Goal: Information Seeking & Learning: Learn about a topic

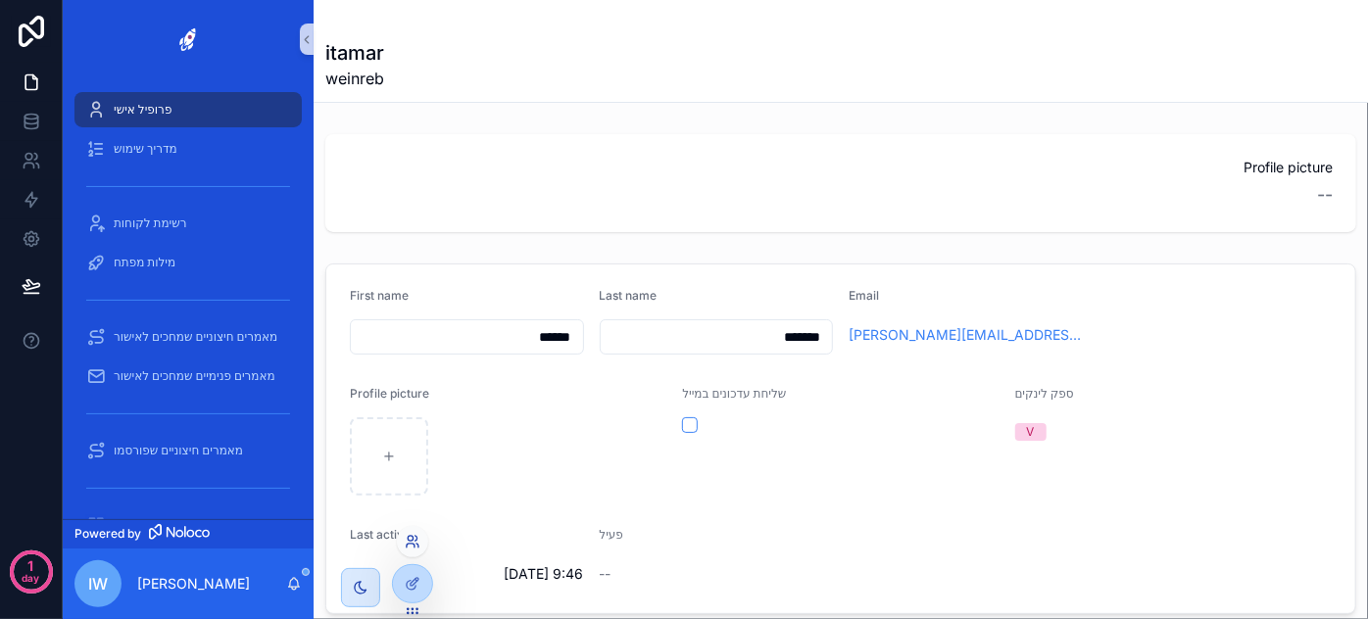
click at [411, 549] on icon at bounding box center [413, 542] width 16 height 16
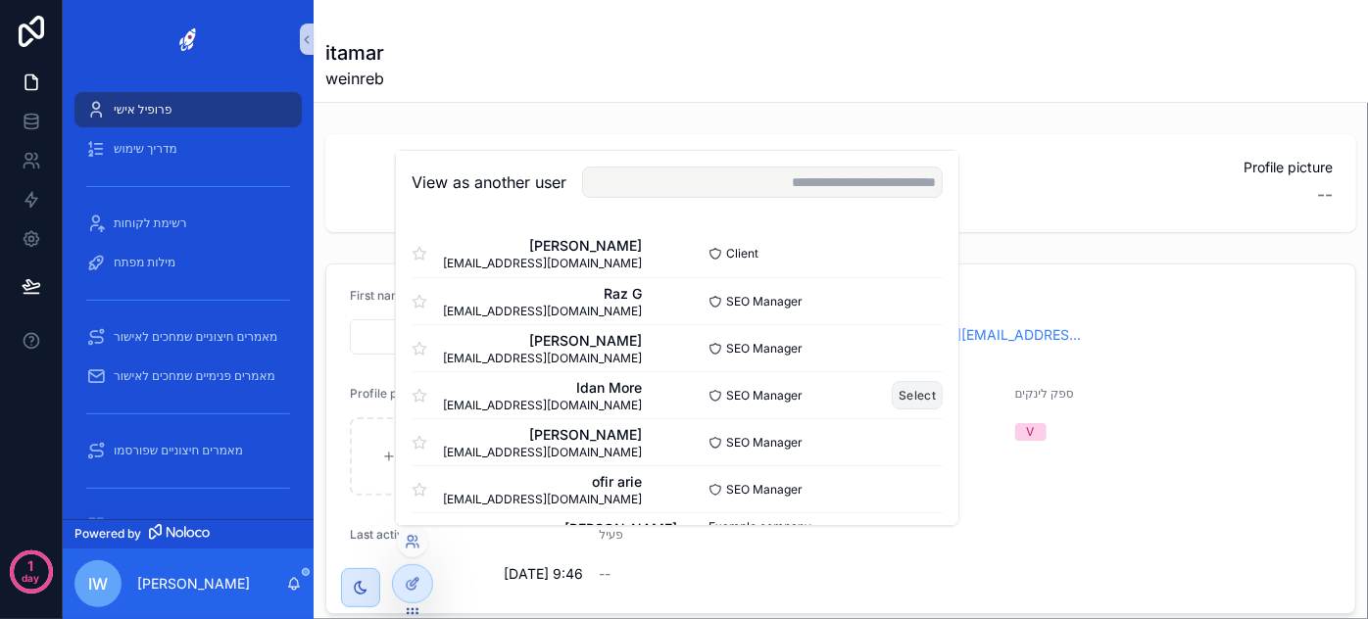
click at [899, 392] on button "Select" at bounding box center [917, 395] width 51 height 28
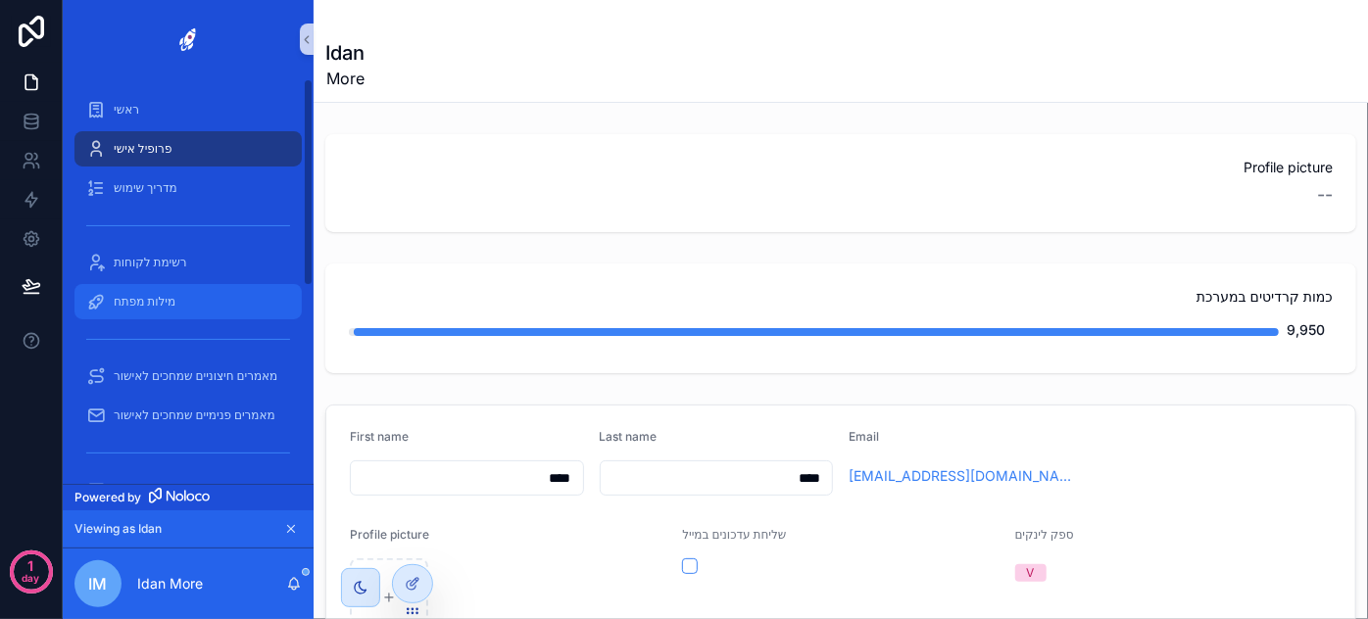
click at [135, 304] on span "מילות מפתח" at bounding box center [145, 302] width 62 height 16
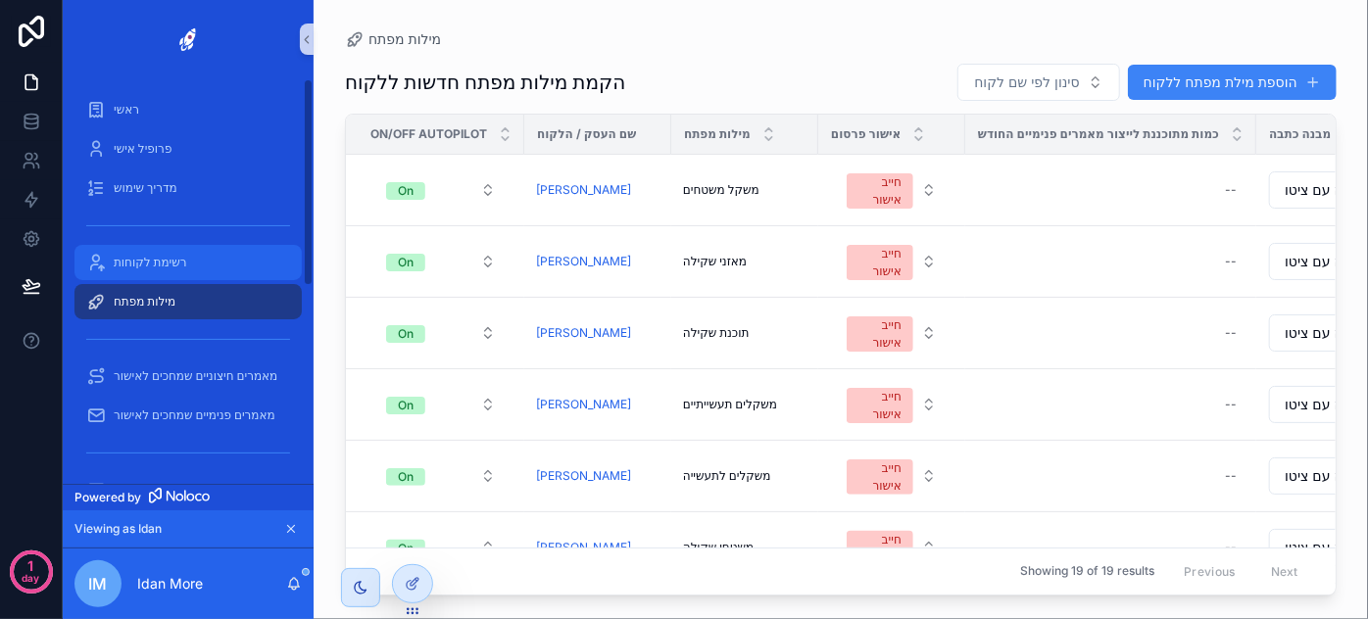
click at [152, 266] on span "רשימת לקוחות" at bounding box center [150, 263] width 73 height 16
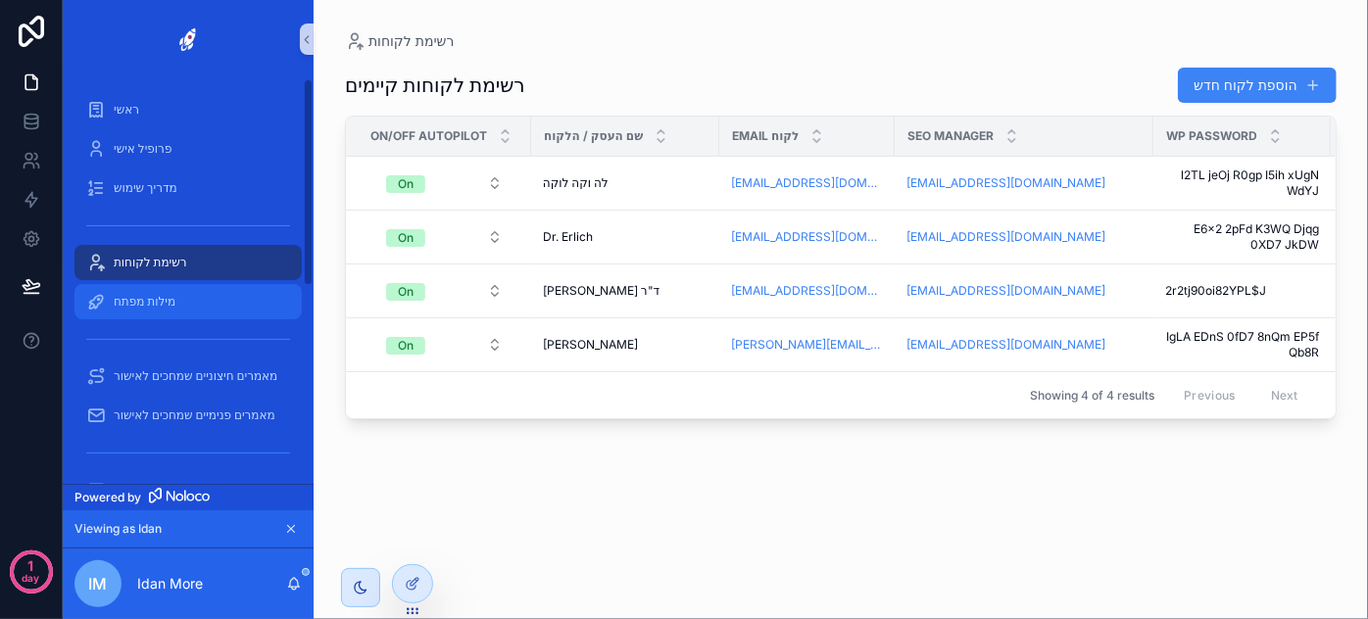
click at [153, 310] on div "מילות מפתח" at bounding box center [188, 301] width 204 height 31
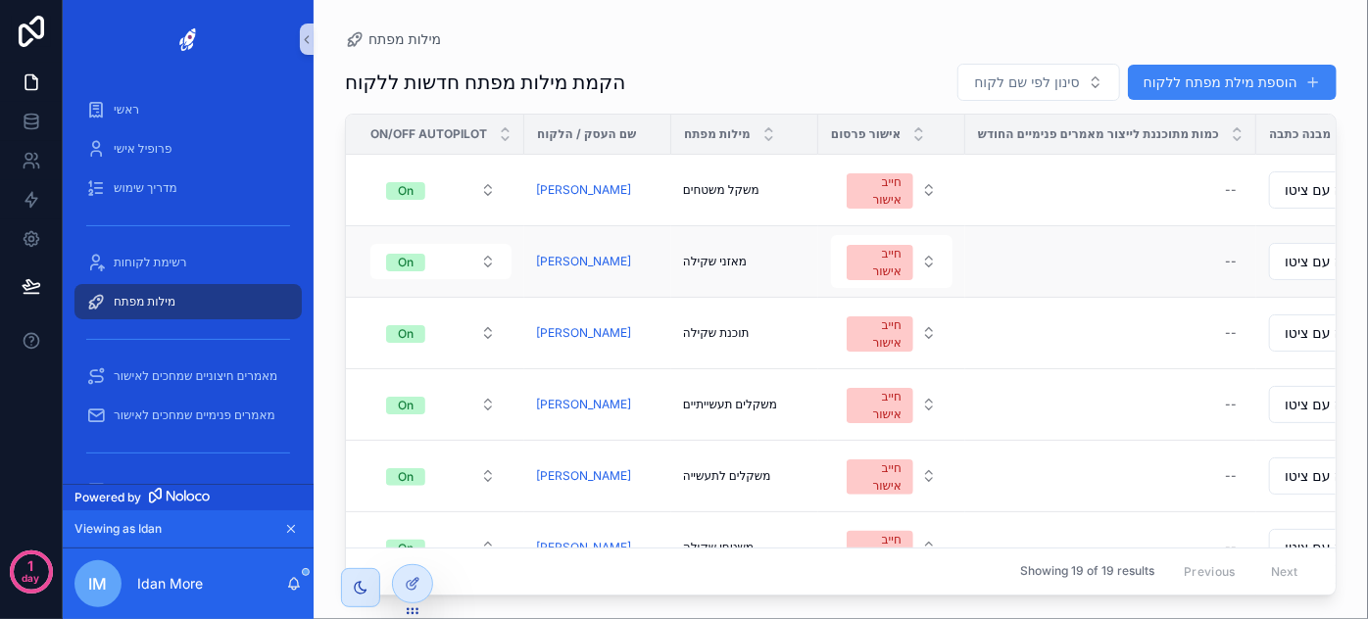
click at [770, 259] on div "מאזני שקילה מאזני שקילה" at bounding box center [744, 262] width 123 height 16
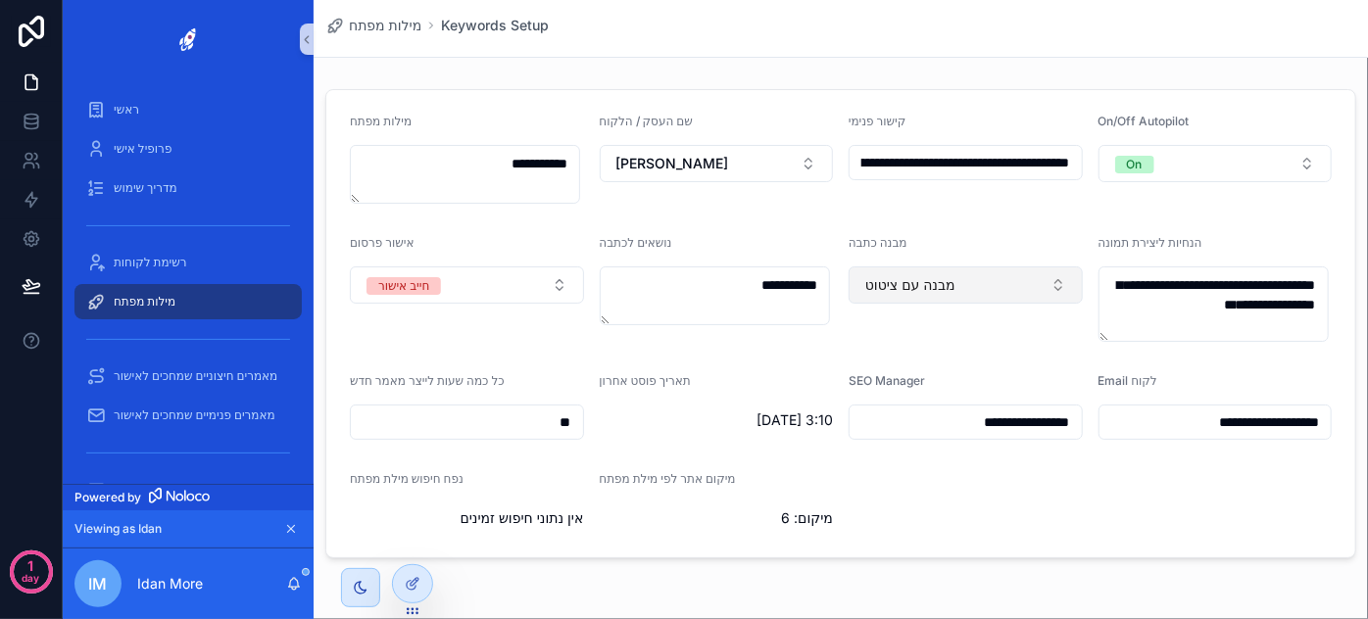
click at [972, 279] on button "מבנה עם ציטוט" at bounding box center [965, 284] width 234 height 37
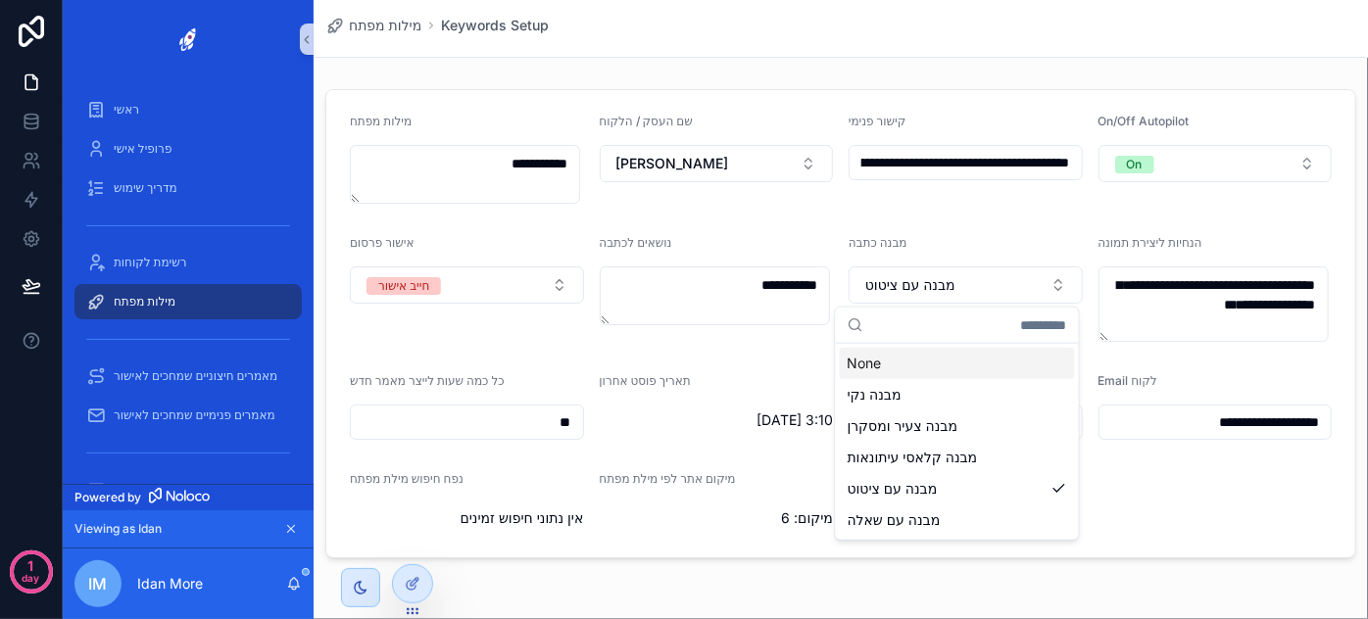
click at [938, 214] on form "**********" at bounding box center [840, 323] width 1029 height 467
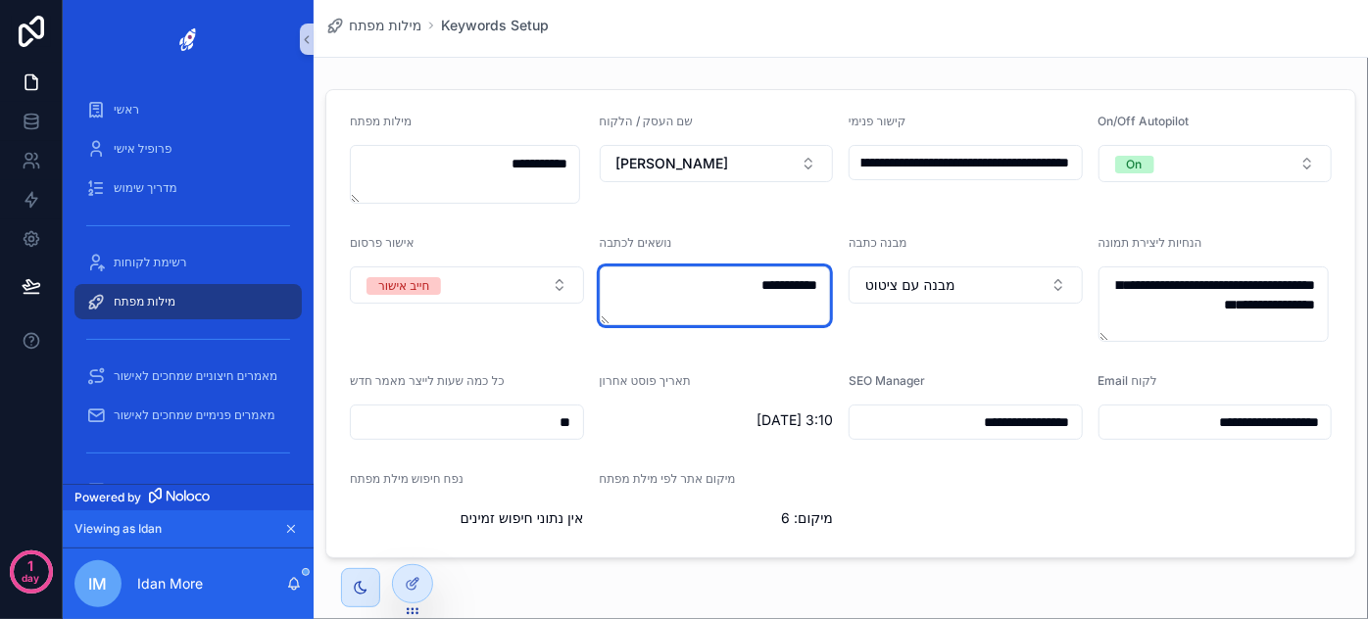
click at [735, 288] on textarea "**********" at bounding box center [715, 295] width 230 height 59
drag, startPoint x: 513, startPoint y: 420, endPoint x: 571, endPoint y: 420, distance: 57.8
click at [571, 420] on input "**" at bounding box center [467, 422] width 232 height 27
click at [980, 427] on input "**********" at bounding box center [965, 422] width 232 height 27
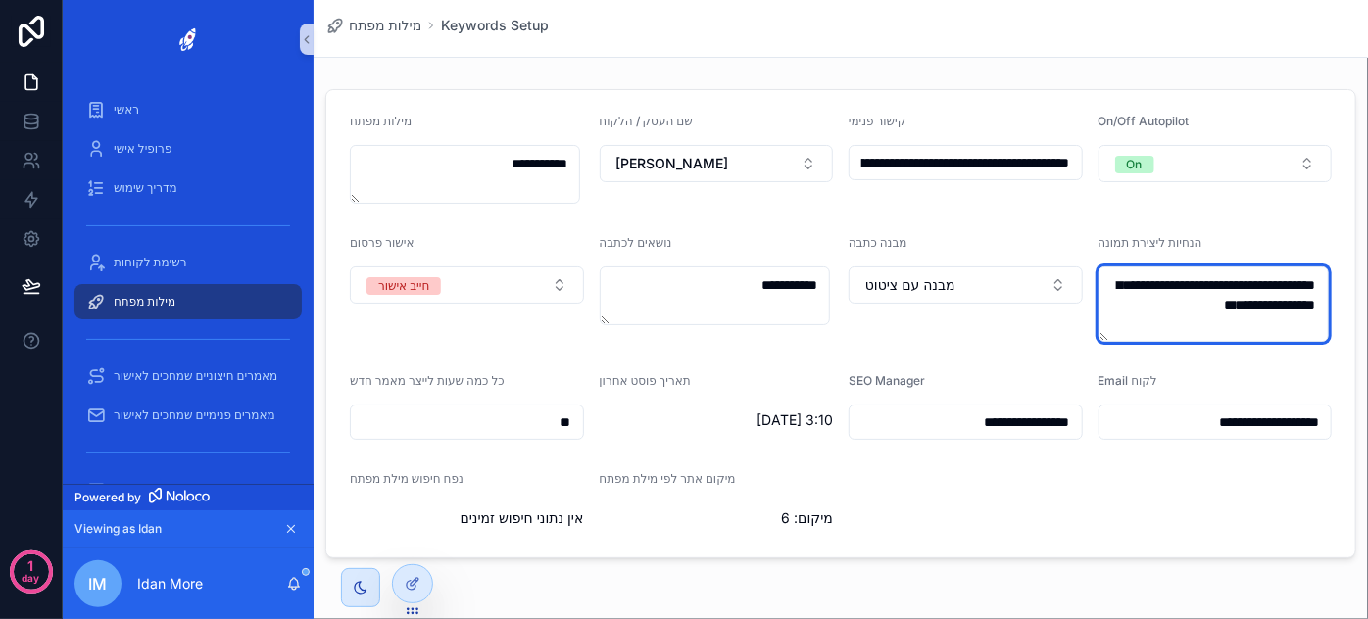
drag, startPoint x: 1168, startPoint y: 326, endPoint x: 1309, endPoint y: 285, distance: 147.0
click at [1309, 285] on textarea "**********" at bounding box center [1213, 303] width 230 height 75
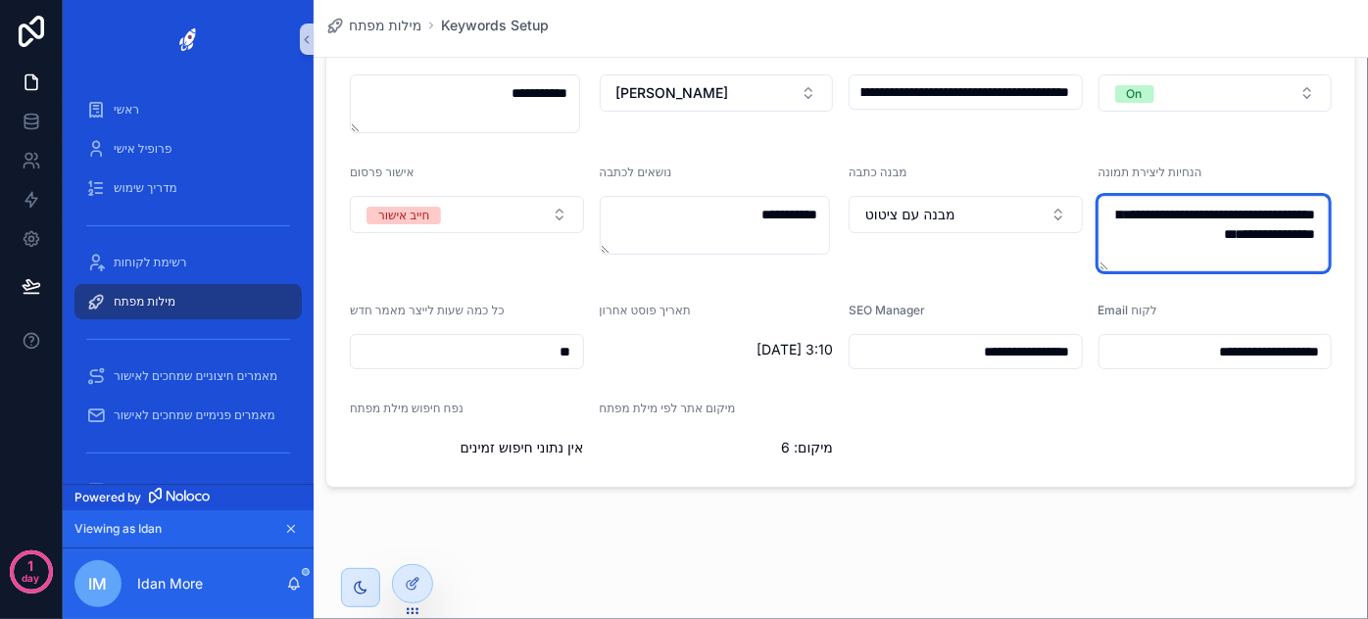
scroll to position [72, 0]
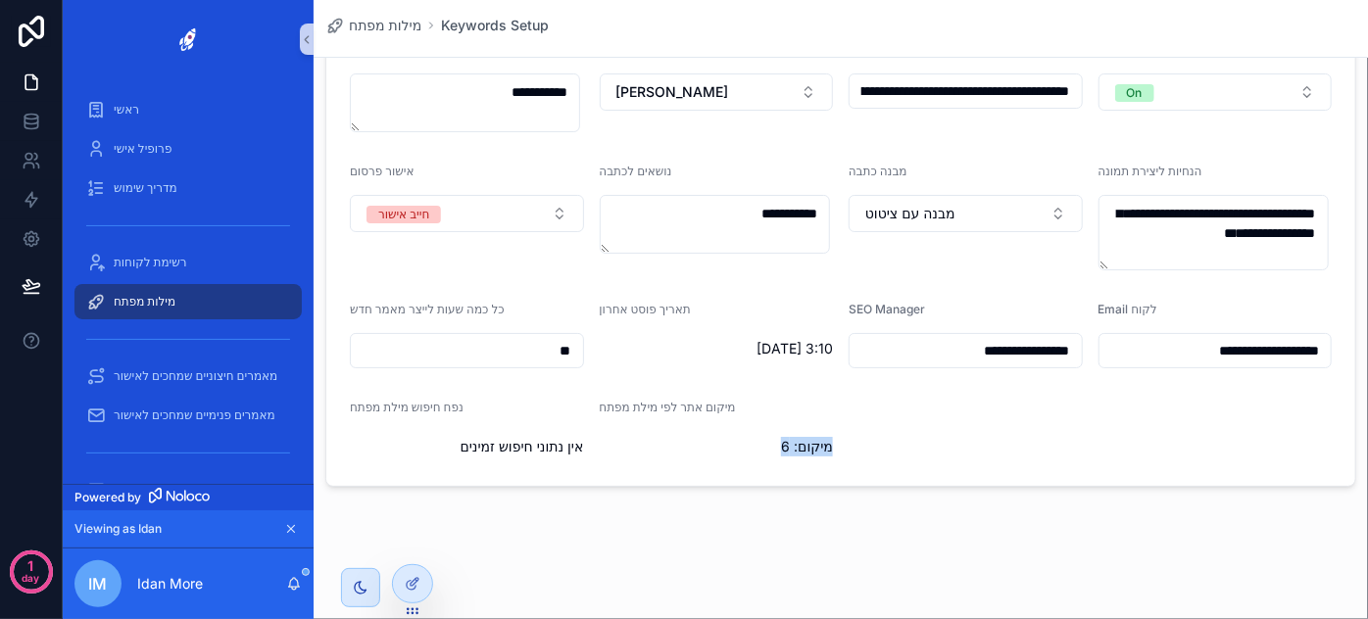
drag, startPoint x: 833, startPoint y: 442, endPoint x: 773, endPoint y: 440, distance: 59.8
click at [773, 440] on form "**********" at bounding box center [840, 252] width 1029 height 467
click at [816, 449] on span "מיקום: 6" at bounding box center [717, 447] width 234 height 20
drag, startPoint x: 787, startPoint y: 443, endPoint x: 767, endPoint y: 444, distance: 19.6
click at [767, 444] on span "מיקום: 6" at bounding box center [717, 447] width 234 height 20
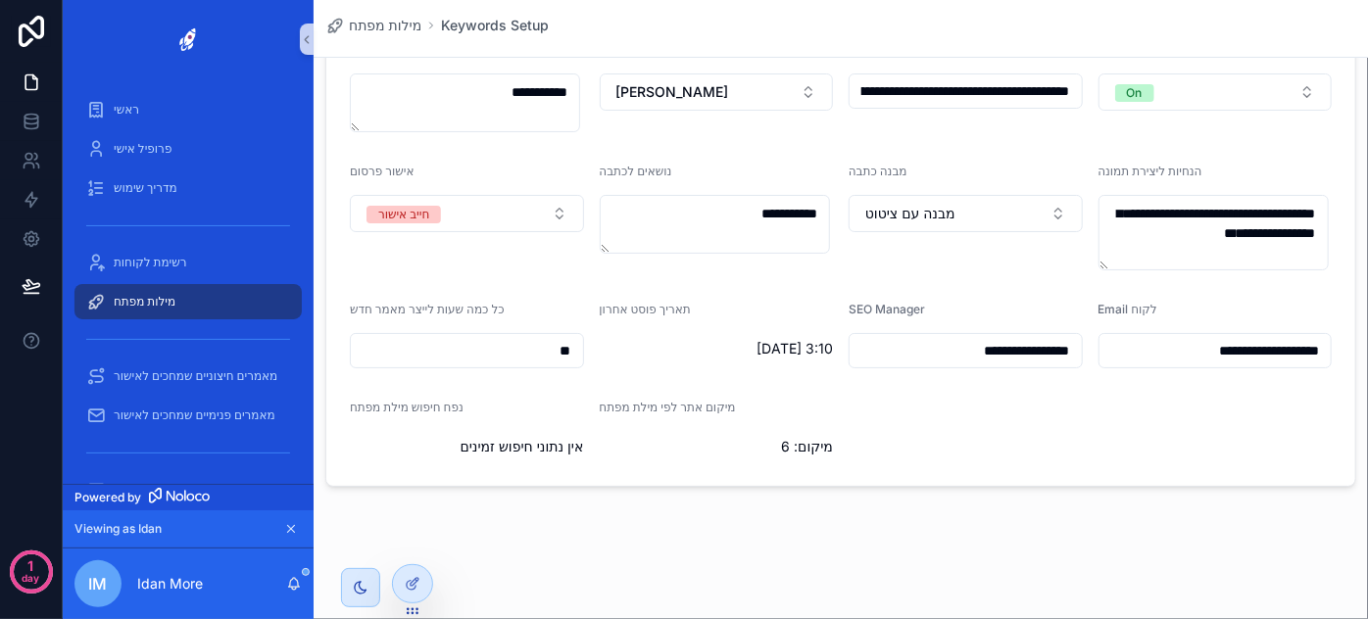
click at [791, 458] on div "מיקום: 6" at bounding box center [717, 446] width 234 height 31
click at [773, 450] on span "מיקום: 6" at bounding box center [717, 447] width 234 height 20
drag, startPoint x: 479, startPoint y: 398, endPoint x: 377, endPoint y: 411, distance: 102.7
click at [363, 411] on form "**********" at bounding box center [840, 252] width 1029 height 467
drag, startPoint x: 565, startPoint y: 446, endPoint x: 470, endPoint y: 443, distance: 95.1
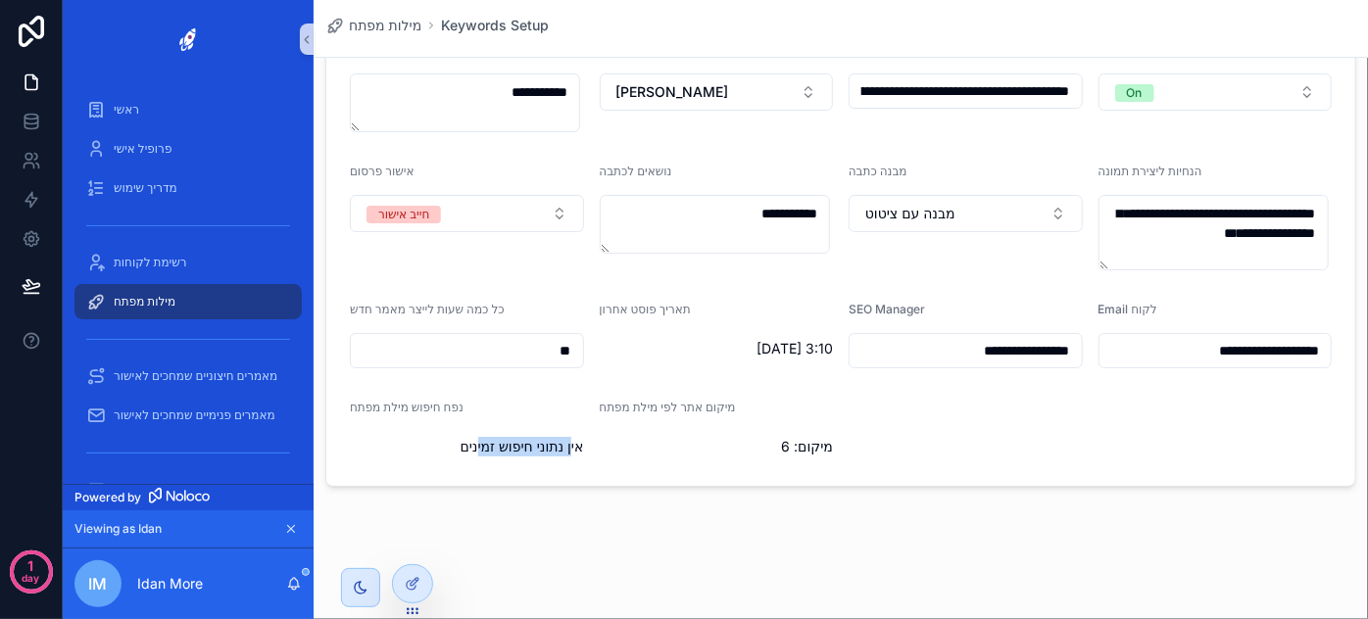
click at [470, 443] on span "אין נתוני חיפוש זמינים" at bounding box center [467, 447] width 234 height 20
drag, startPoint x: 472, startPoint y: 404, endPoint x: 390, endPoint y: 410, distance: 82.5
click at [390, 410] on div "נפח חיפוש מילת מפתח" at bounding box center [467, 412] width 234 height 24
click at [200, 308] on div "מילות מפתח" at bounding box center [188, 301] width 204 height 31
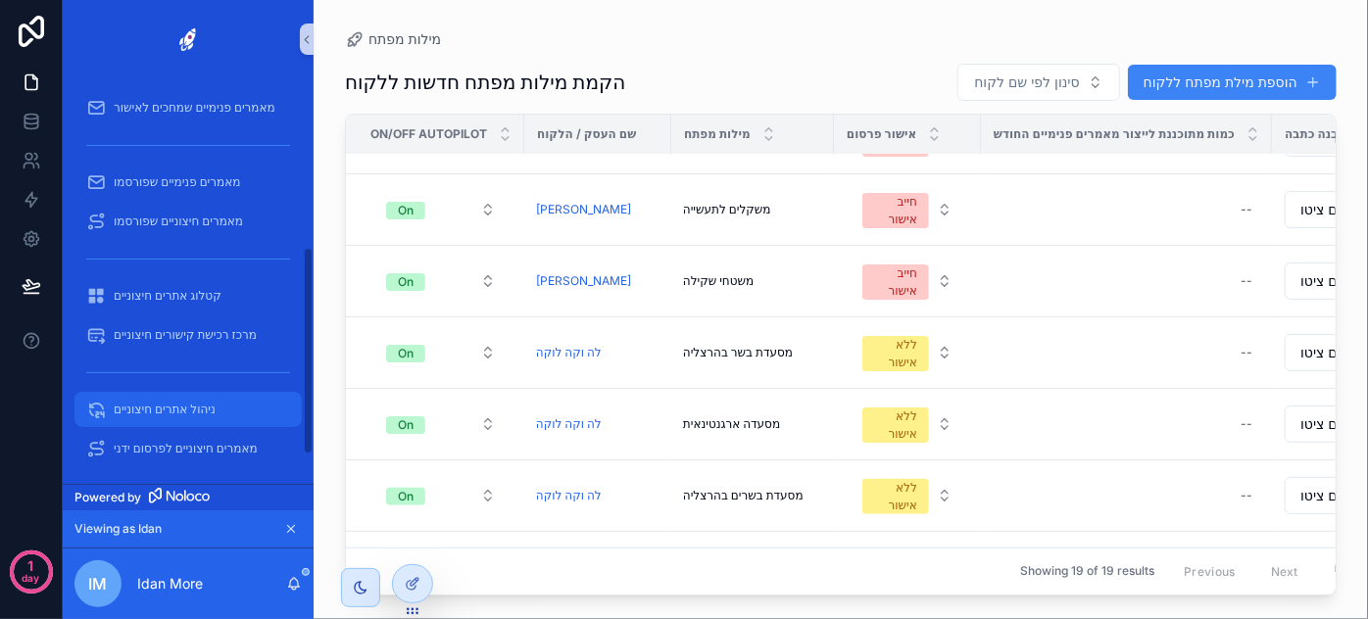
scroll to position [300, 0]
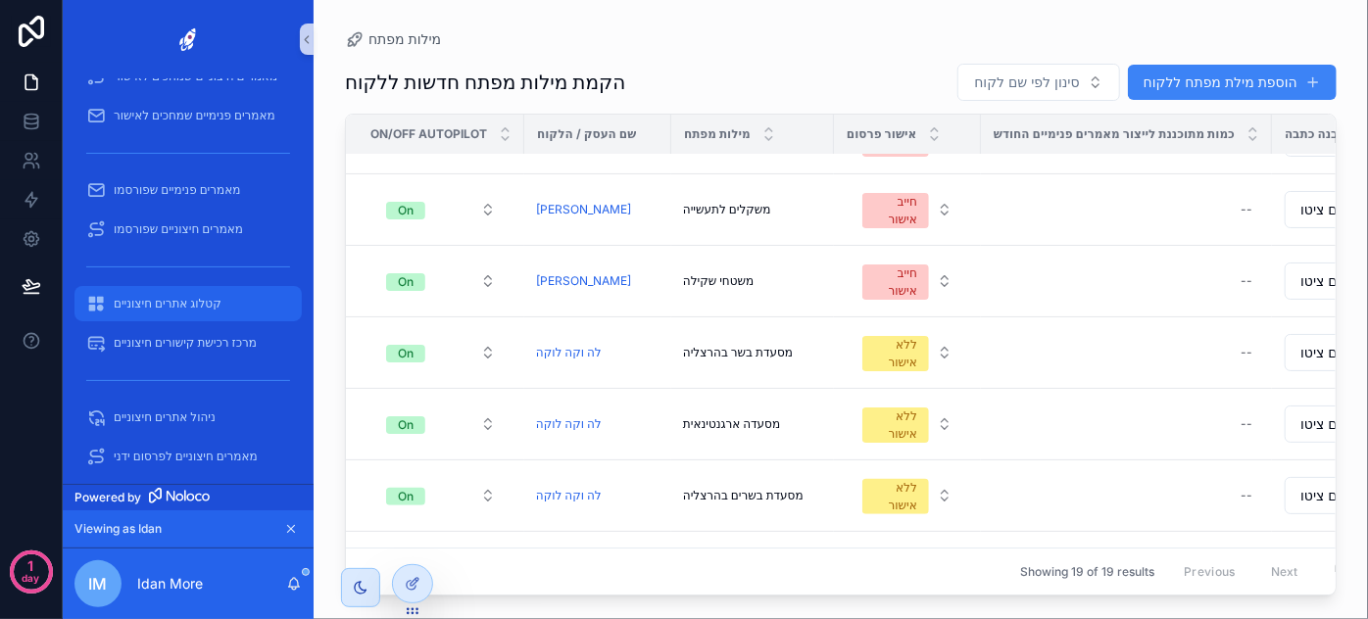
drag, startPoint x: 183, startPoint y: 305, endPoint x: 185, endPoint y: 289, distance: 15.8
click at [183, 305] on span "קטלוג אתרים חיצוניים" at bounding box center [168, 304] width 108 height 16
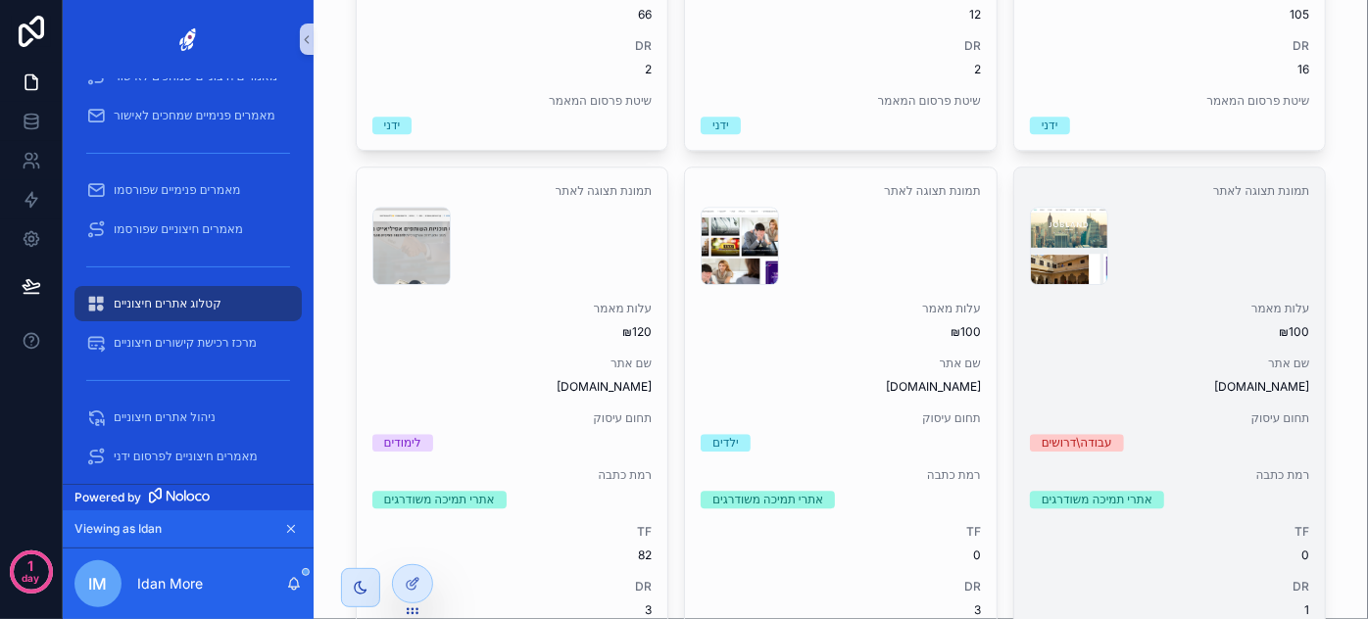
scroll to position [2761, 0]
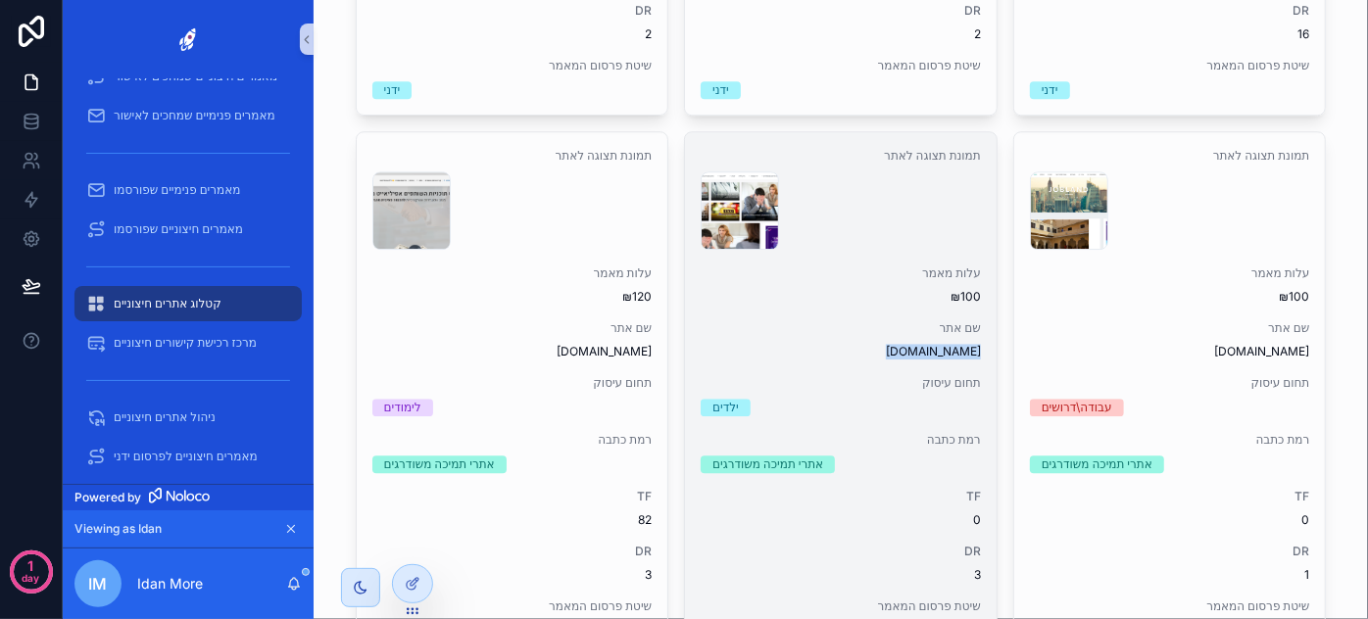
drag, startPoint x: 895, startPoint y: 345, endPoint x: 975, endPoint y: 341, distance: 80.4
click at [975, 341] on div "תמונת תצוגה לאתר צילום-מסך-2025-08-22-232654 .png עלות מאמר ₪100 שם אתר [DOMAIN…" at bounding box center [841, 393] width 312 height 523
copy span "[DOMAIN_NAME]"
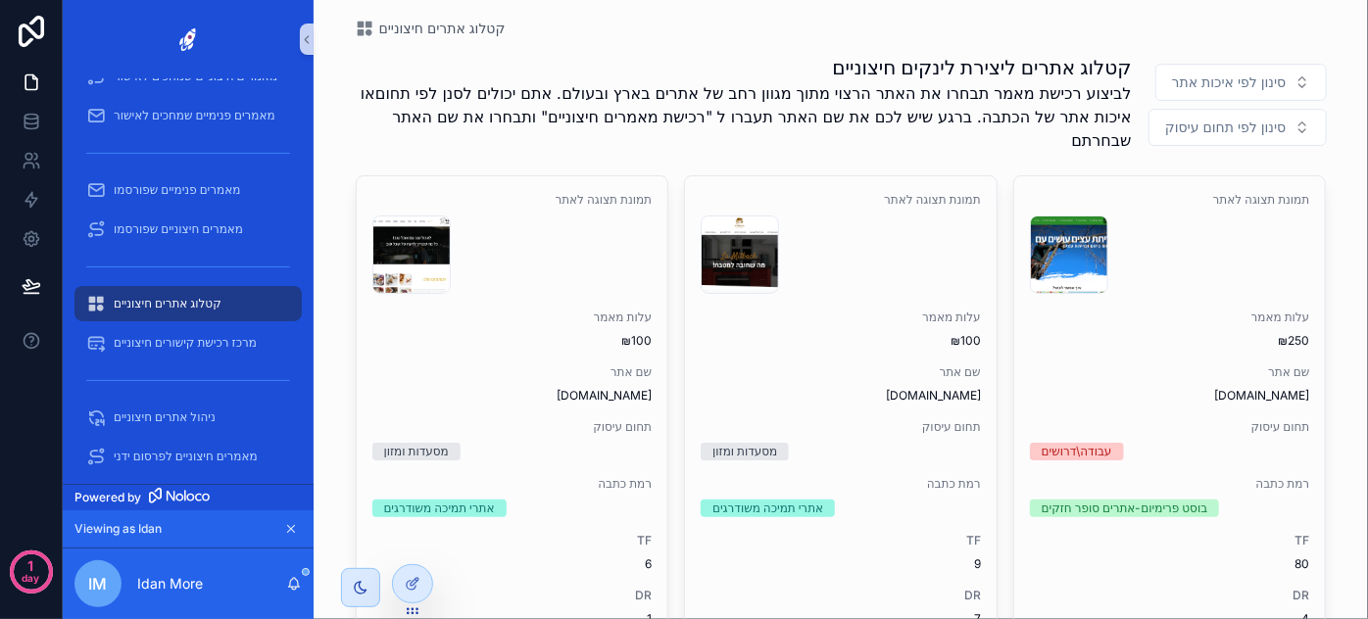
scroll to position [0, 0]
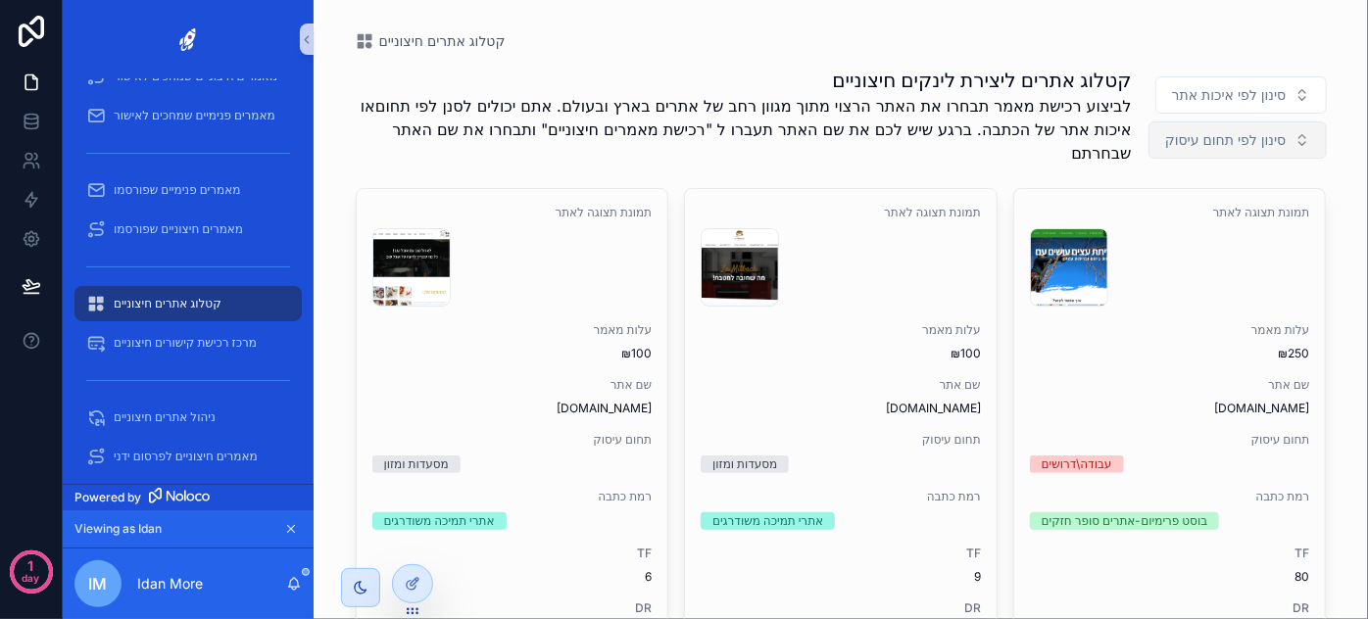
click at [1200, 127] on button "סינון לפי תחום עיסוק" at bounding box center [1236, 139] width 177 height 37
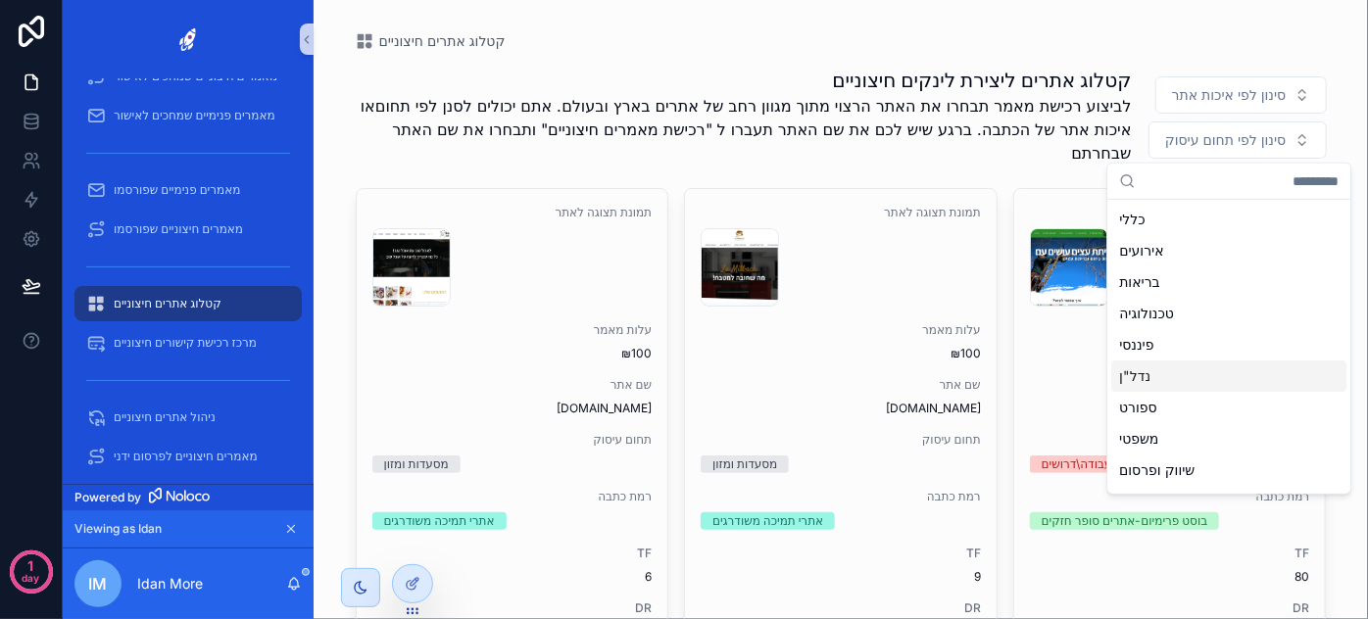
click at [1177, 372] on div "נדל"ן" at bounding box center [1228, 376] width 235 height 31
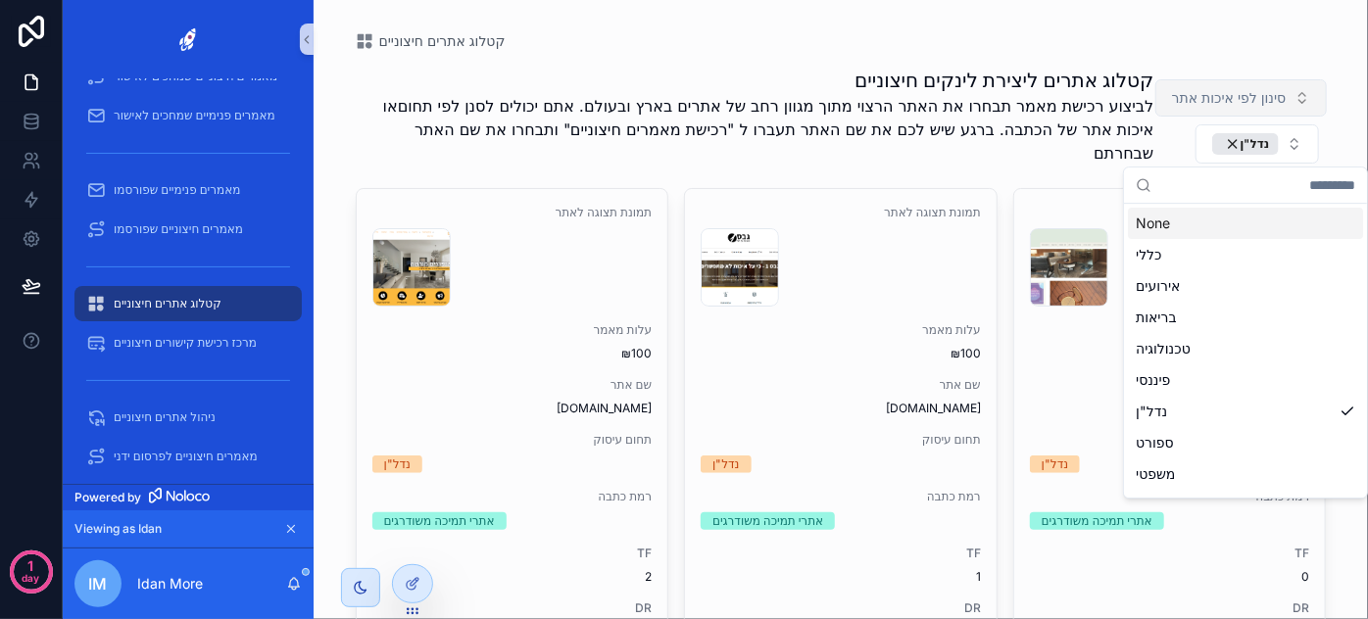
click at [1267, 103] on span "סינון לפי איכות אתר" at bounding box center [1229, 98] width 115 height 20
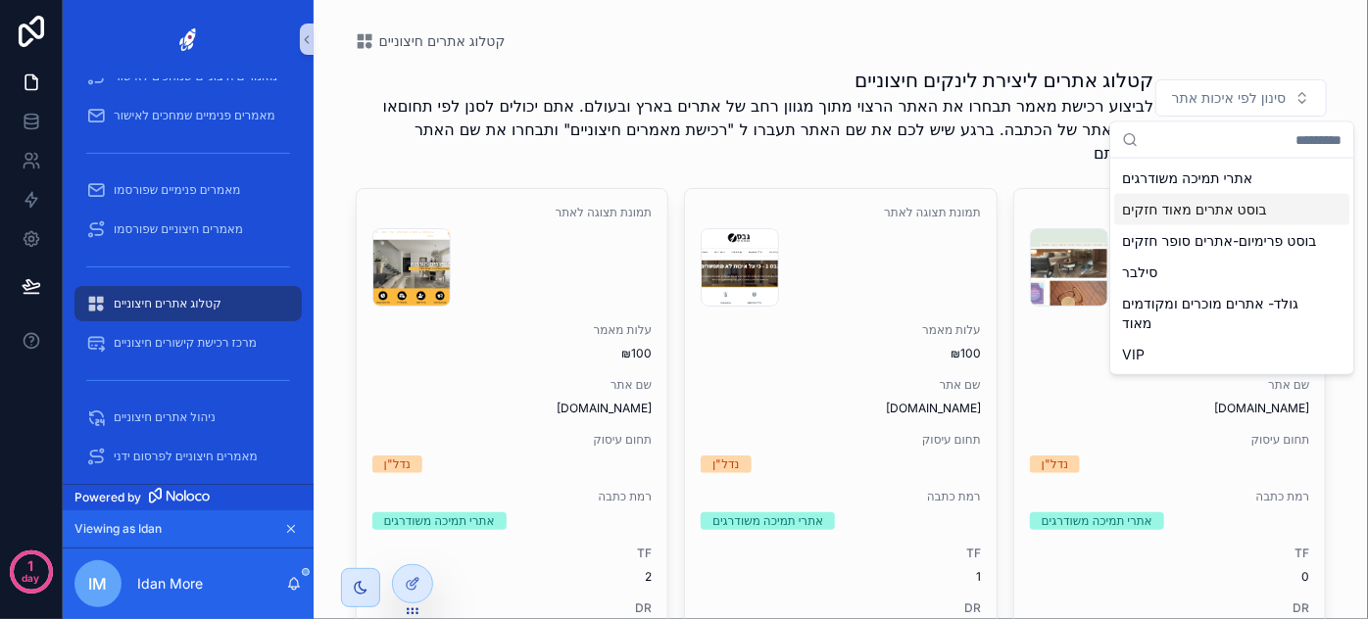
click at [1227, 211] on div "בוסט אתרים מאוד חזקים" at bounding box center [1231, 209] width 235 height 31
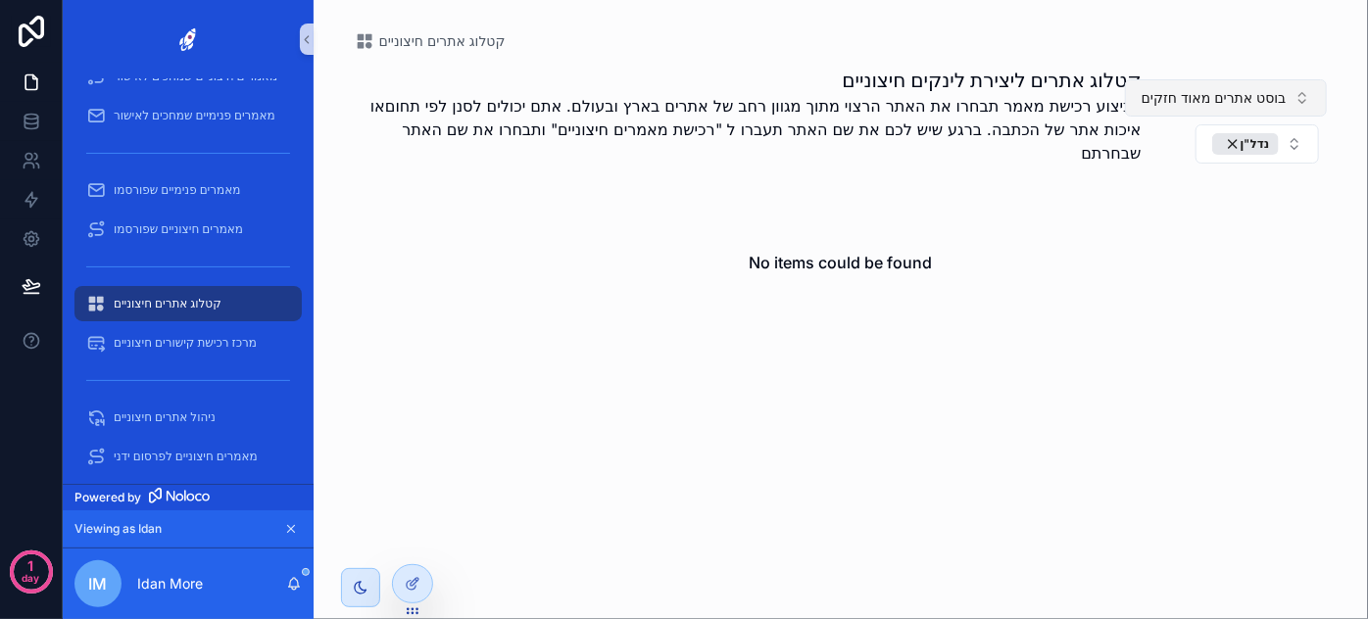
click at [1259, 109] on button "בוסט אתרים מאוד חזקים" at bounding box center [1226, 97] width 202 height 37
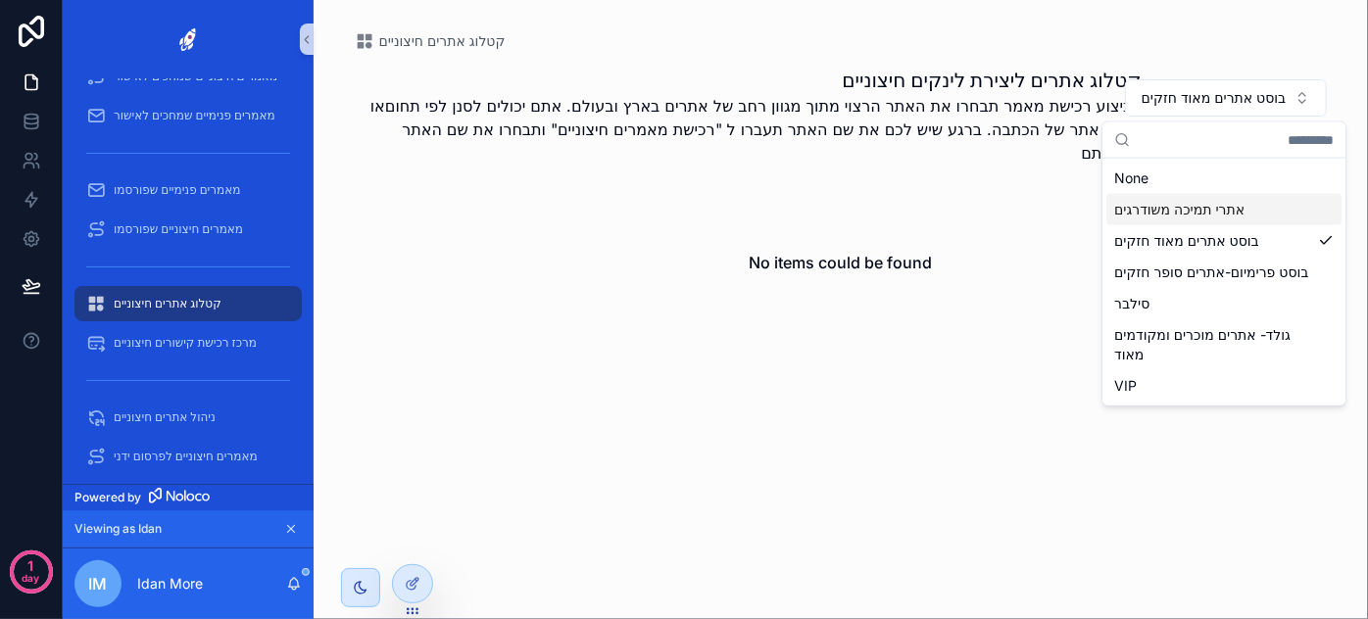
click at [1220, 203] on div "אתרי תמיכה משודרגים" at bounding box center [1223, 209] width 235 height 31
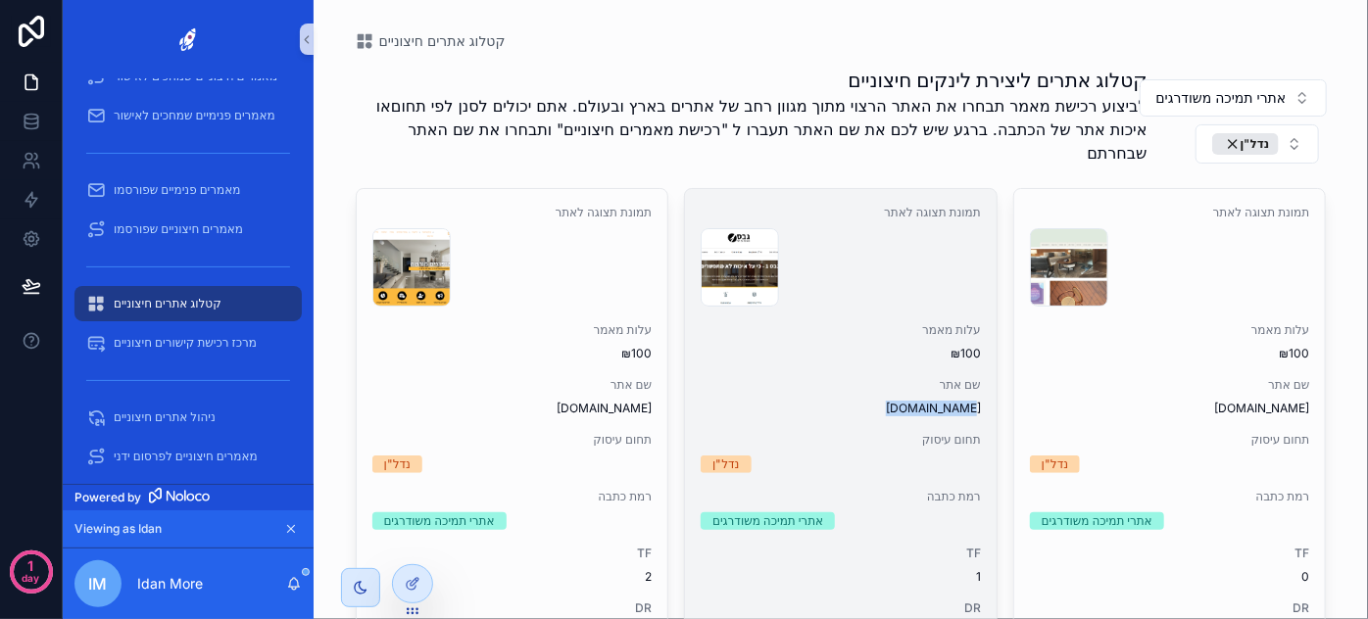
drag, startPoint x: 876, startPoint y: 410, endPoint x: 986, endPoint y: 406, distance: 109.8
click at [986, 406] on div "תמונת תצוגה לאתר צילום-מסך-2025-08-22-230356 .png עלות מאמר ₪100 שם אתר [DOMAIN…" at bounding box center [841, 450] width 312 height 523
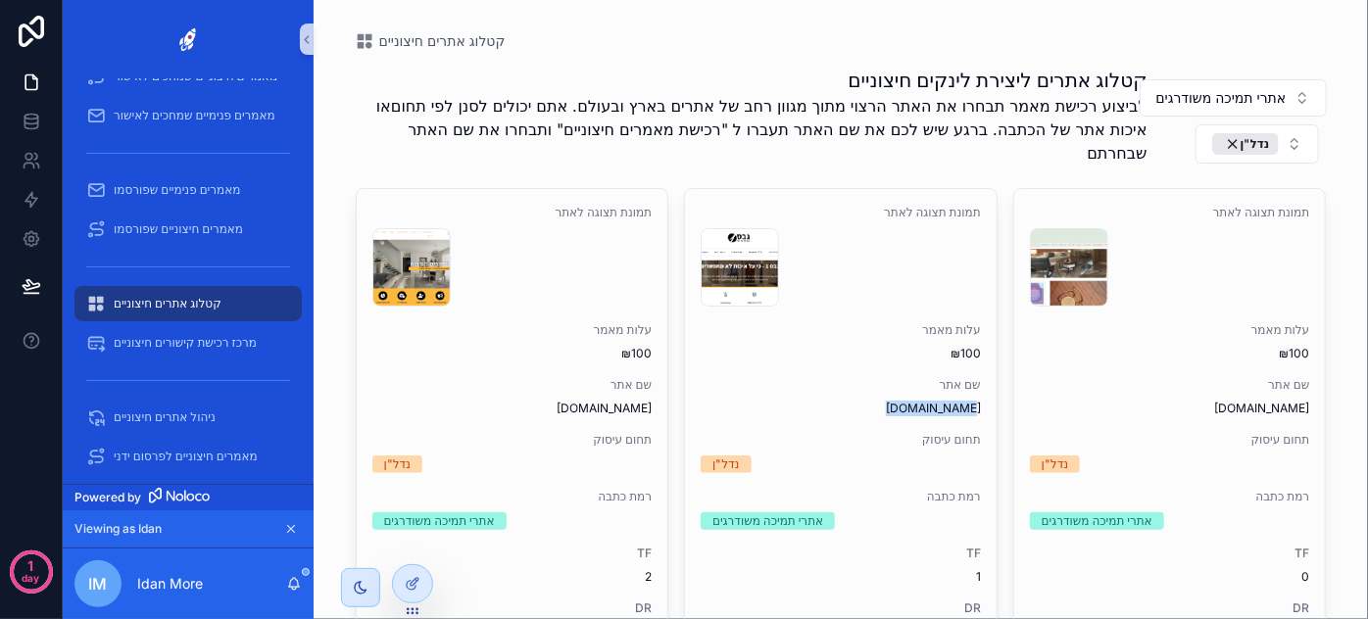
copy span "[DOMAIN_NAME]"
